Goal: Task Accomplishment & Management: Use online tool/utility

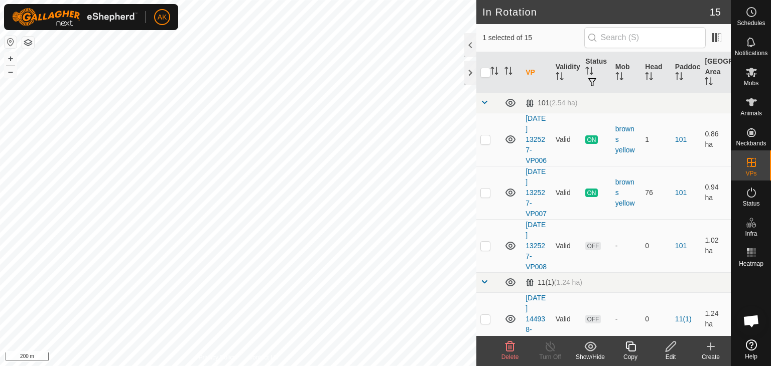
click at [507, 355] on span "Delete" at bounding box center [510, 357] width 18 height 7
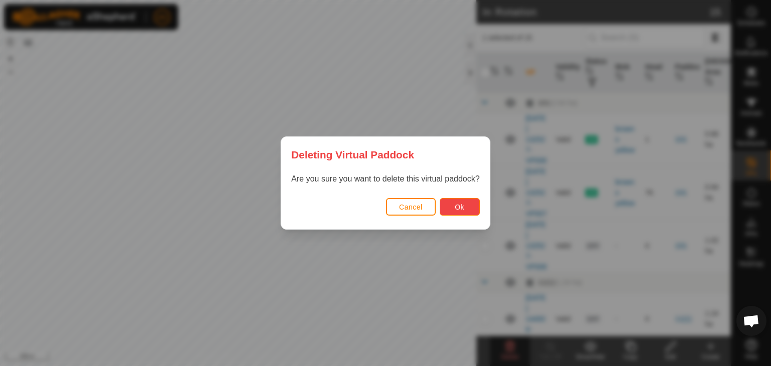
click at [457, 206] on span "Ok" at bounding box center [460, 207] width 10 height 8
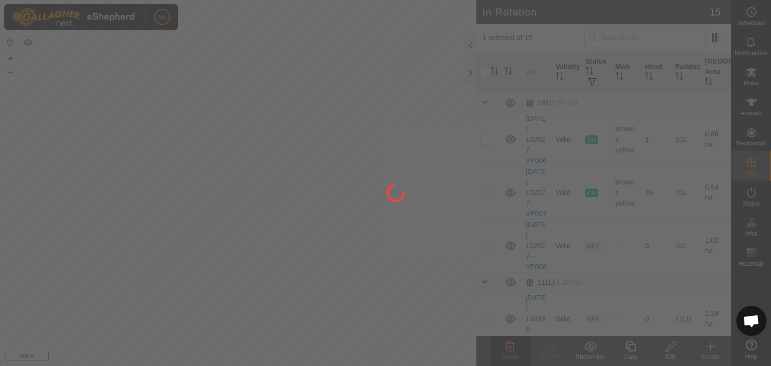
checkbox input "false"
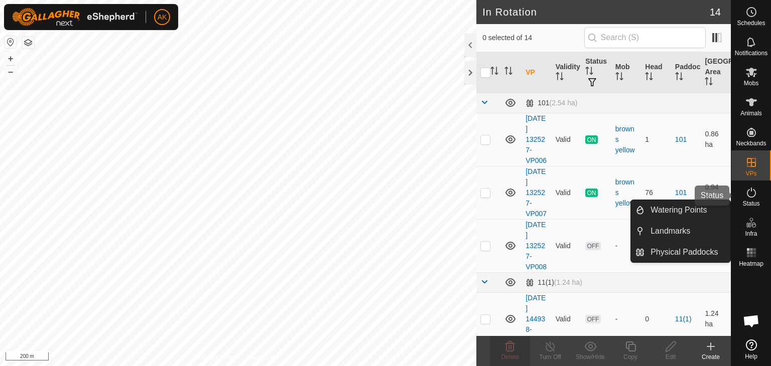
click at [749, 195] on icon at bounding box center [751, 193] width 12 height 12
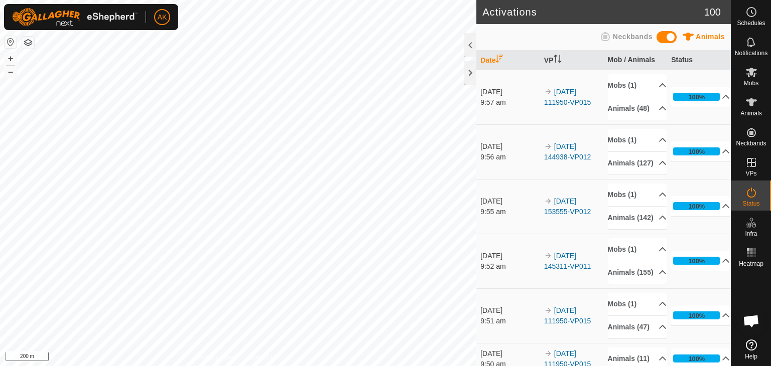
click at [749, 195] on icon at bounding box center [751, 193] width 12 height 12
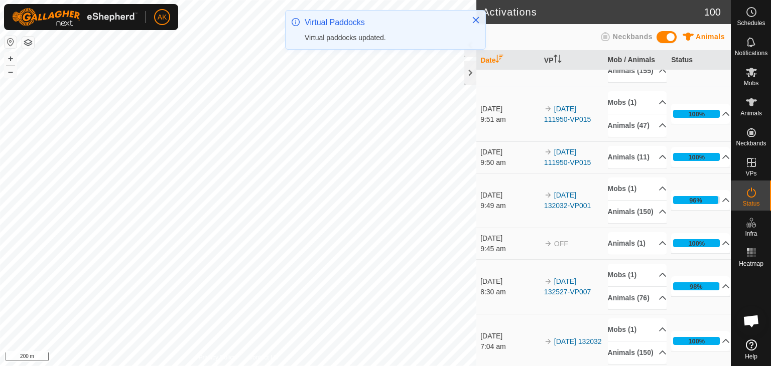
scroll to position [201, 0]
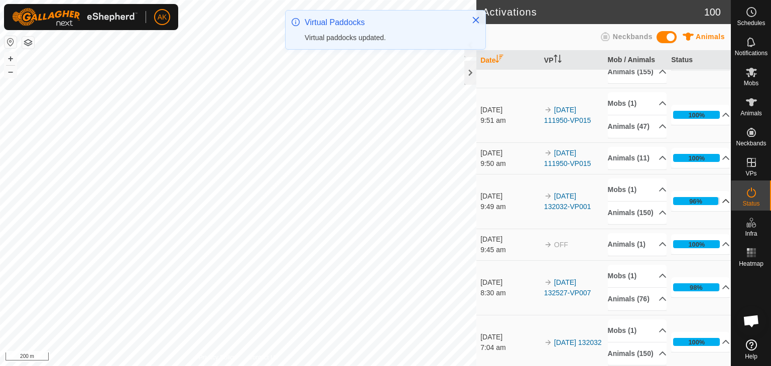
click at [722, 205] on icon at bounding box center [726, 201] width 8 height 8
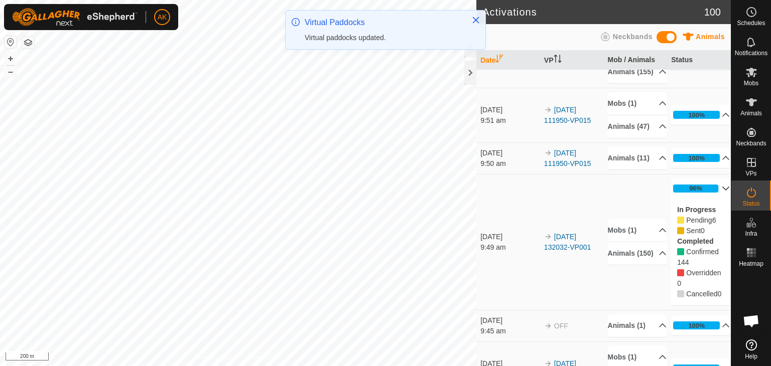
click at [710, 199] on p-accordion-header "96%" at bounding box center [700, 189] width 59 height 20
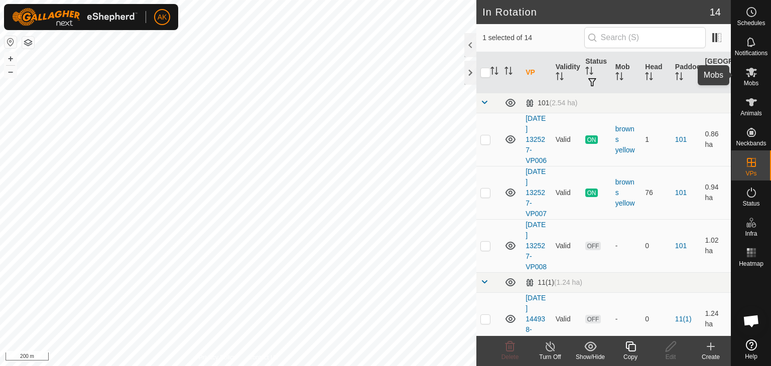
click at [751, 74] on icon at bounding box center [751, 73] width 11 height 10
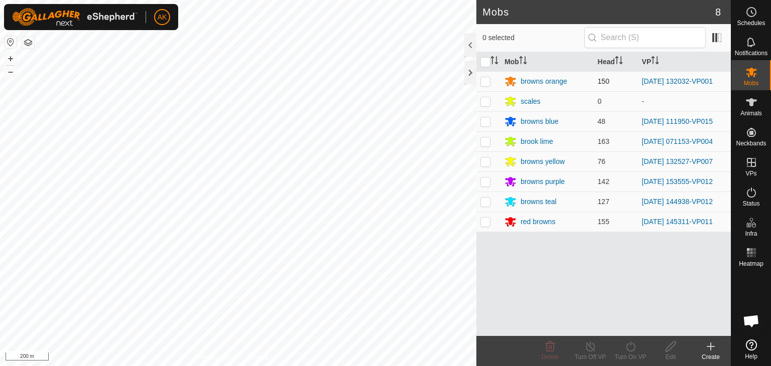
click at [483, 80] on p-checkbox at bounding box center [485, 81] width 10 height 8
checkbox input "true"
click at [628, 350] on icon at bounding box center [630, 347] width 9 height 10
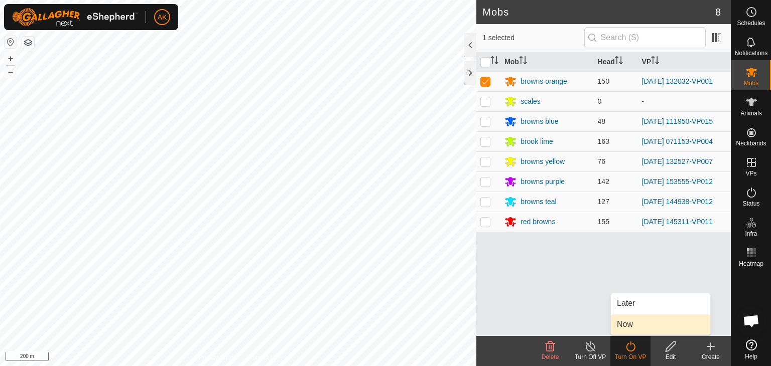
click at [627, 325] on link "Now" at bounding box center [660, 325] width 99 height 20
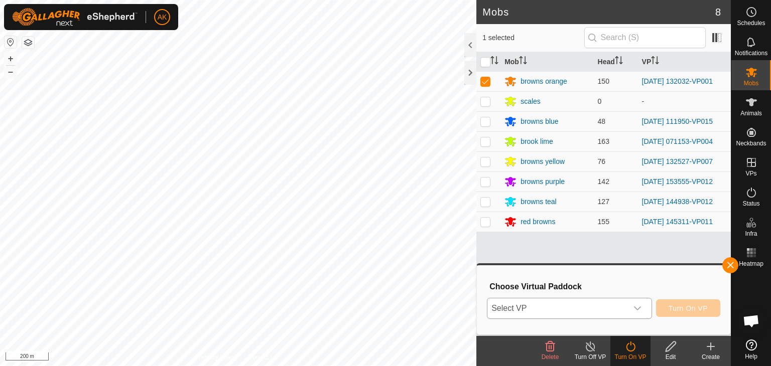
click at [590, 312] on span "Select VP" at bounding box center [557, 309] width 140 height 20
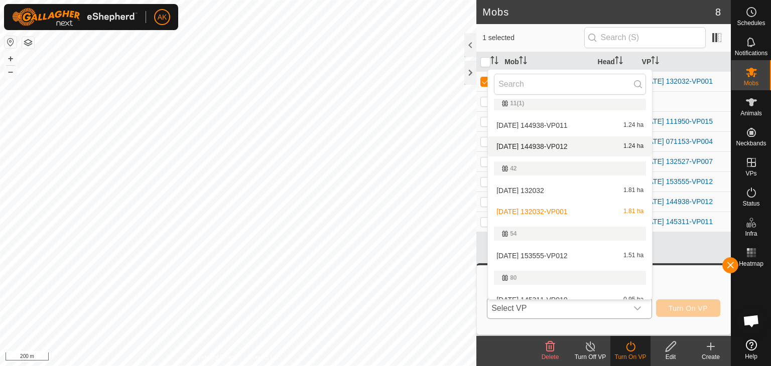
scroll to position [115, 0]
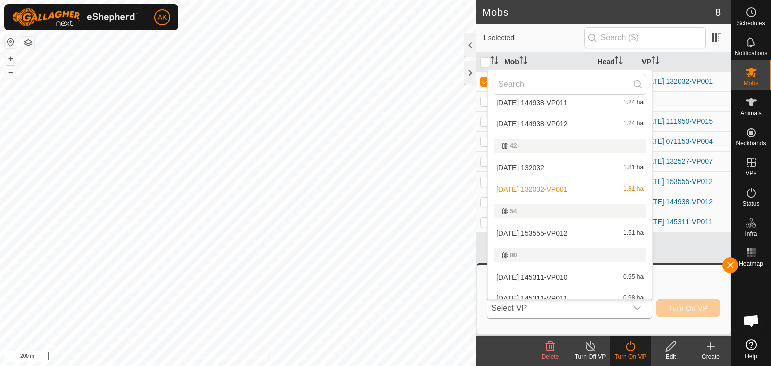
click at [544, 189] on li "[DATE] 132032-VP001 1.81 ha" at bounding box center [570, 189] width 164 height 20
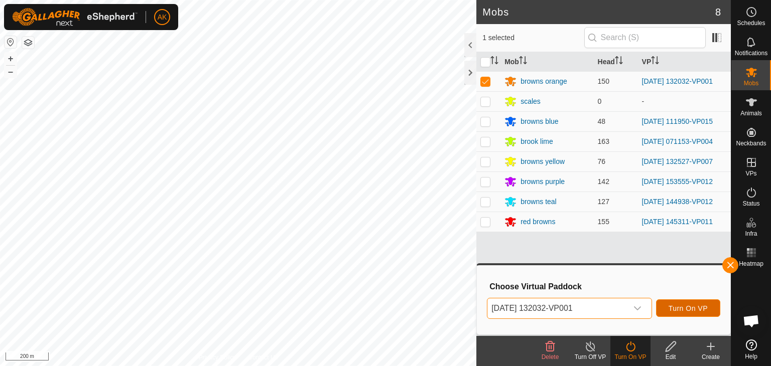
click at [681, 306] on span "Turn On VP" at bounding box center [687, 309] width 39 height 8
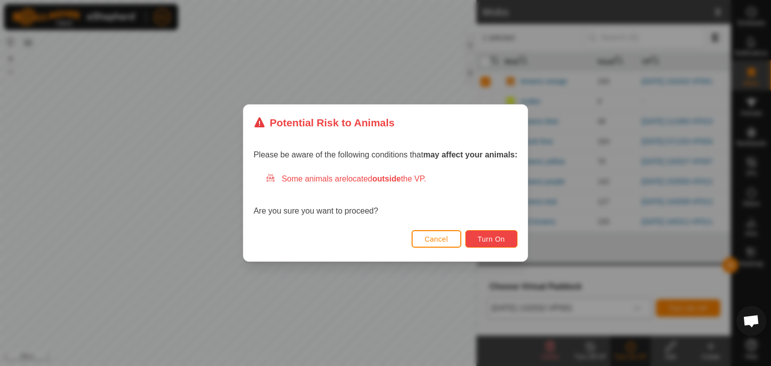
click at [486, 246] on button "Turn On" at bounding box center [491, 239] width 52 height 18
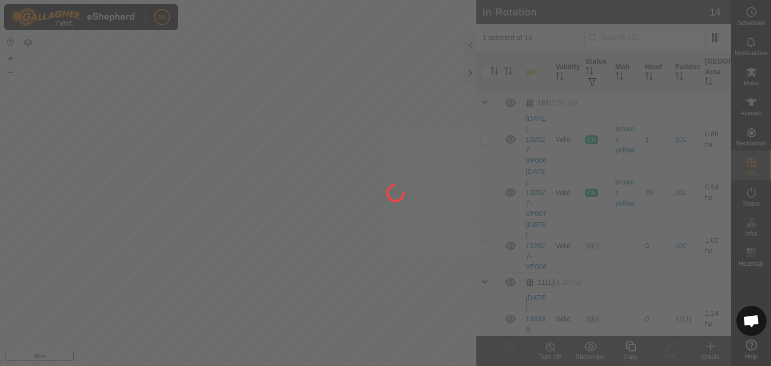
click at [132, 184] on div at bounding box center [385, 183] width 771 height 366
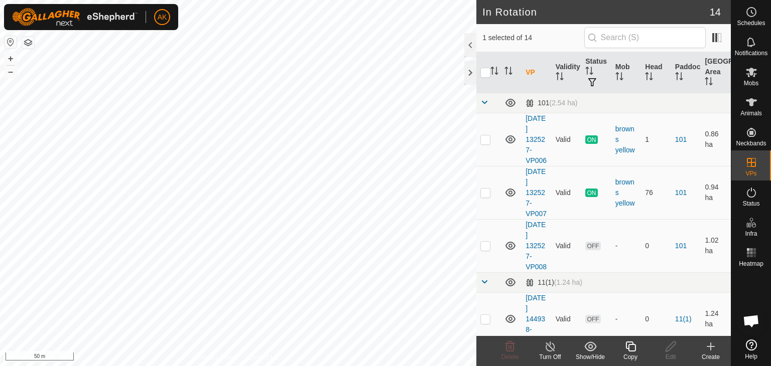
checkbox input "true"
checkbox input "false"
click at [508, 345] on icon at bounding box center [510, 347] width 10 height 10
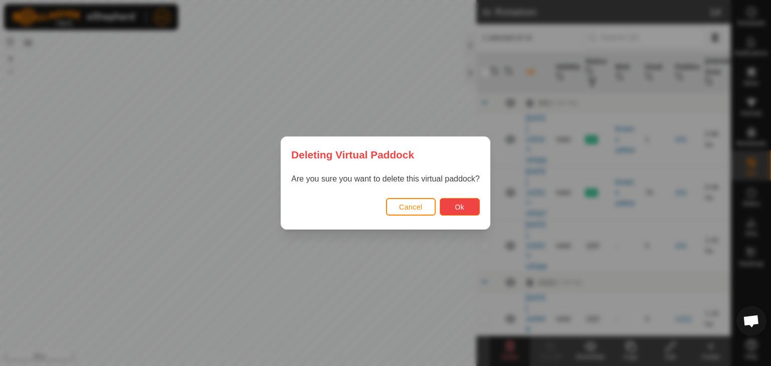
click at [474, 204] on button "Ok" at bounding box center [460, 207] width 40 height 18
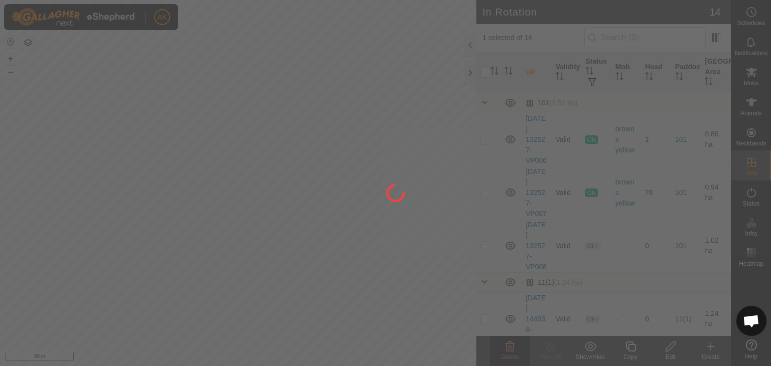
checkbox input "false"
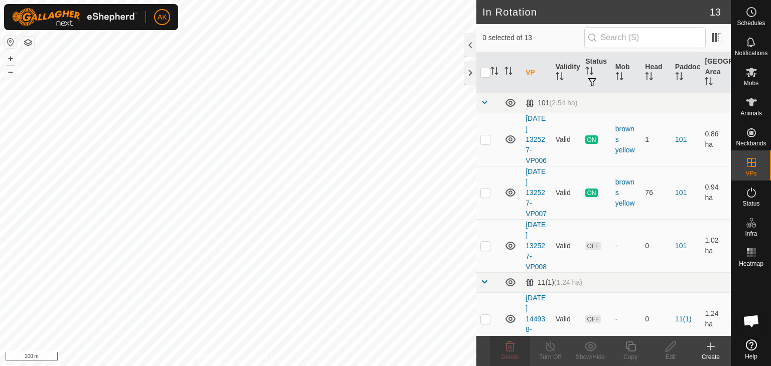
checkbox input "true"
checkbox input "false"
click at [514, 349] on icon at bounding box center [510, 347] width 12 height 12
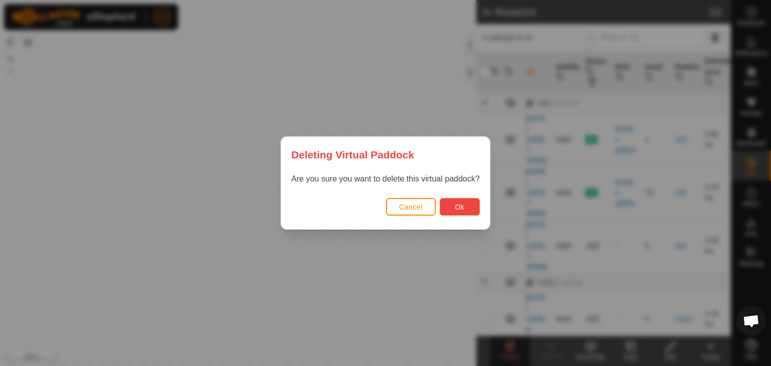
click at [450, 213] on button "Ok" at bounding box center [460, 207] width 40 height 18
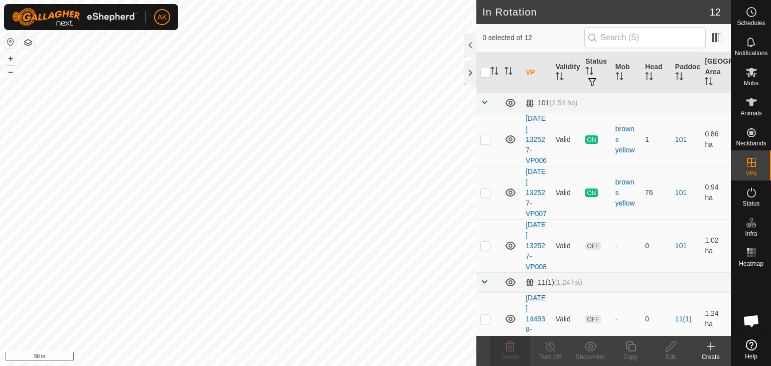
checkbox input "true"
click at [626, 344] on icon at bounding box center [630, 347] width 13 height 12
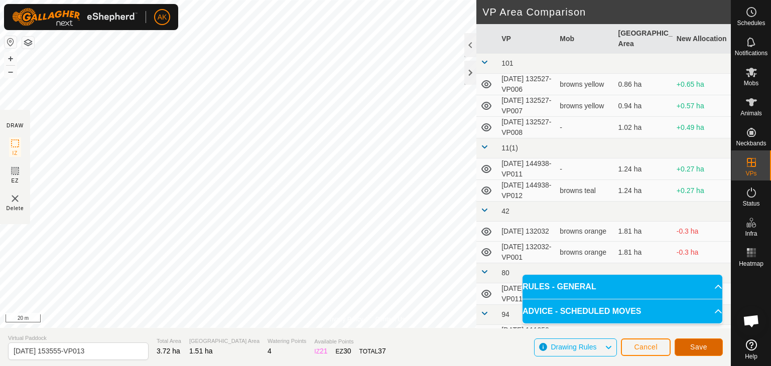
click at [693, 350] on span "Save" at bounding box center [698, 347] width 17 height 8
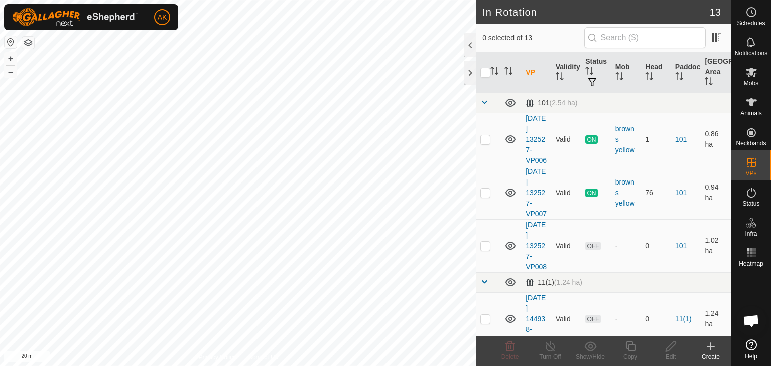
checkbox input "true"
click at [633, 344] on icon at bounding box center [630, 347] width 10 height 10
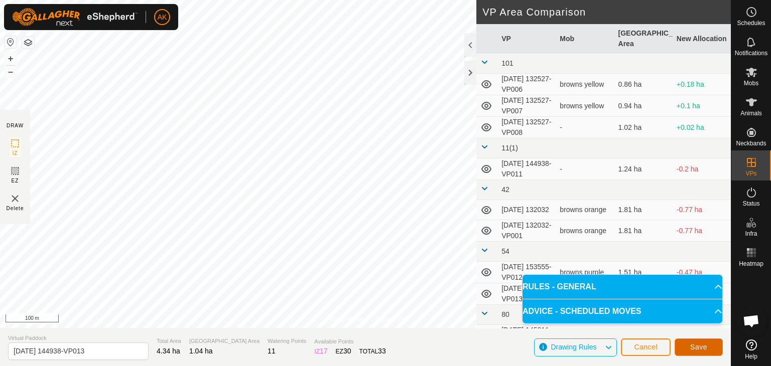
click at [702, 352] on button "Save" at bounding box center [698, 348] width 48 height 18
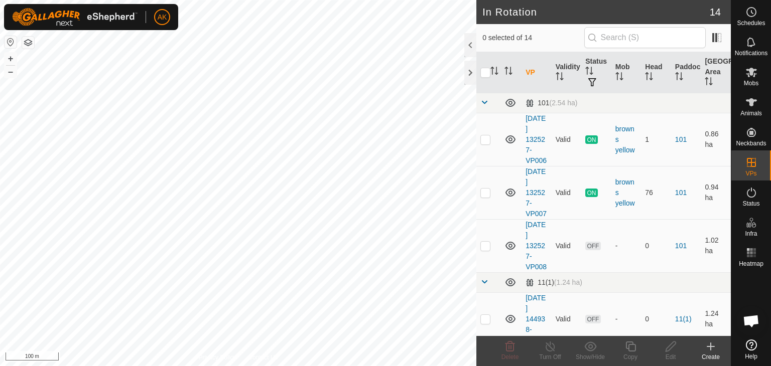
checkbox input "true"
checkbox input "false"
click at [509, 351] on icon at bounding box center [510, 347] width 10 height 10
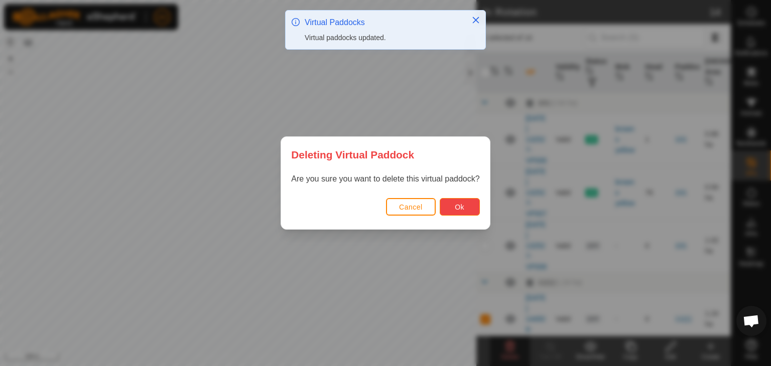
click at [466, 212] on button "Ok" at bounding box center [460, 207] width 40 height 18
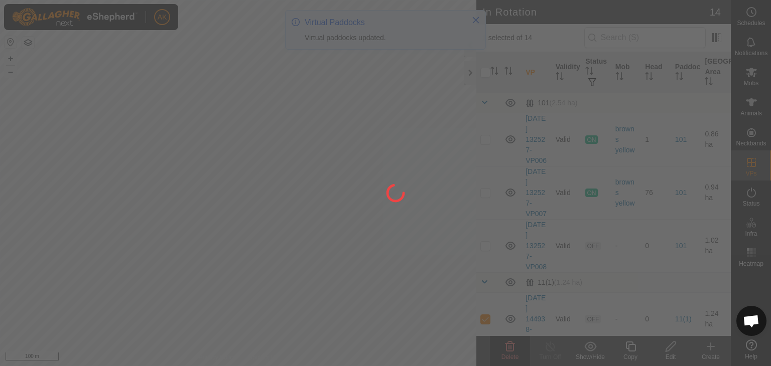
checkbox input "false"
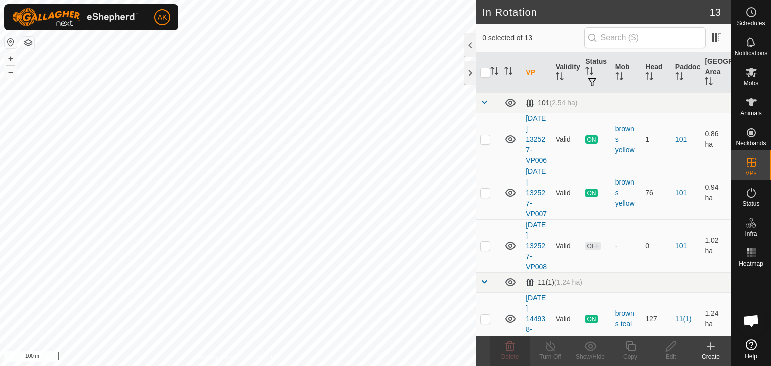
checkbox input "true"
click at [629, 353] on div "Copy" at bounding box center [630, 357] width 40 height 9
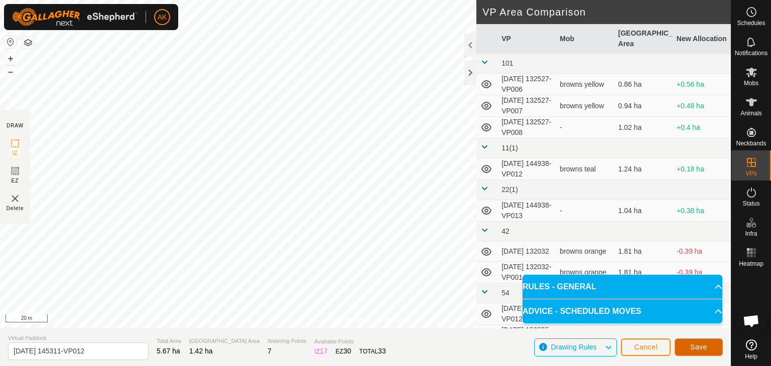
click at [689, 345] on button "Save" at bounding box center [698, 348] width 48 height 18
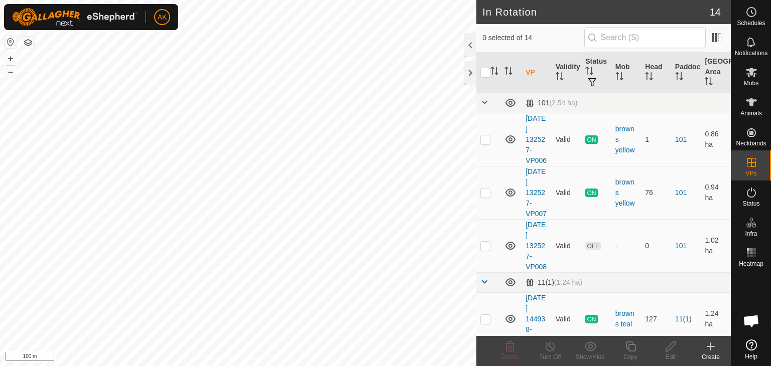
checkbox input "true"
click at [625, 344] on icon at bounding box center [630, 347] width 13 height 12
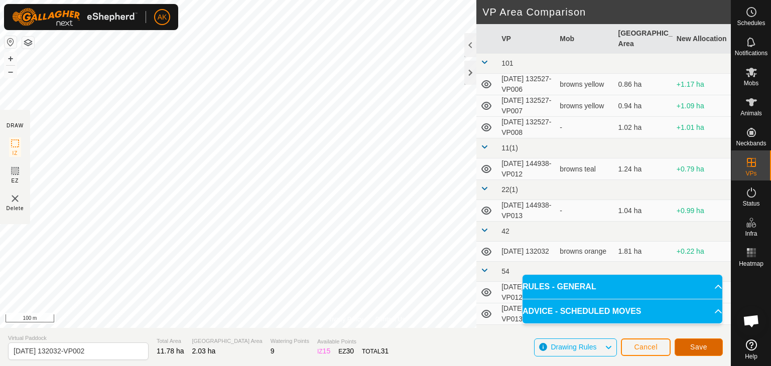
click at [693, 352] on button "Save" at bounding box center [698, 348] width 48 height 18
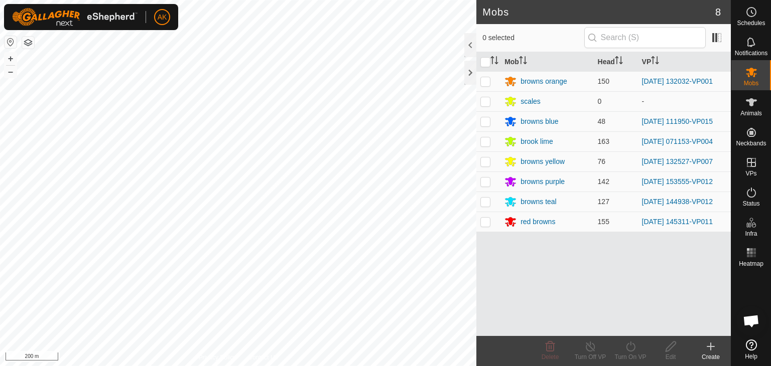
click at [540, 347] on div "Mobs 8 0 selected Mob Head VP browns orange 150 [DATE] 132032-VP001 scales 0 - …" at bounding box center [365, 183] width 731 height 366
